Goal: Transaction & Acquisition: Purchase product/service

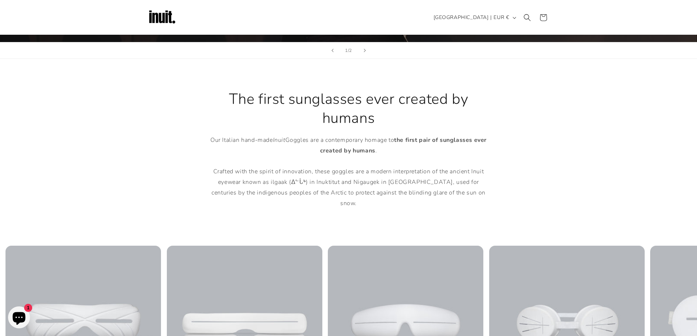
scroll to position [256, 0]
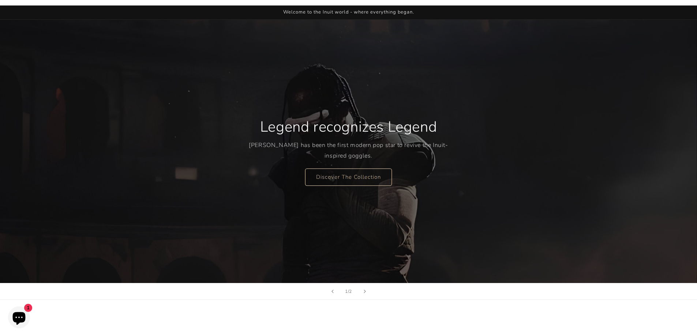
scroll to position [73, 0]
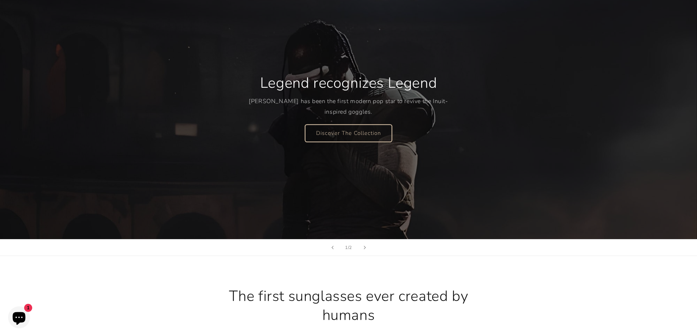
click at [356, 132] on link "Discover The Collection" at bounding box center [348, 132] width 87 height 17
